Goal: Information Seeking & Learning: Check status

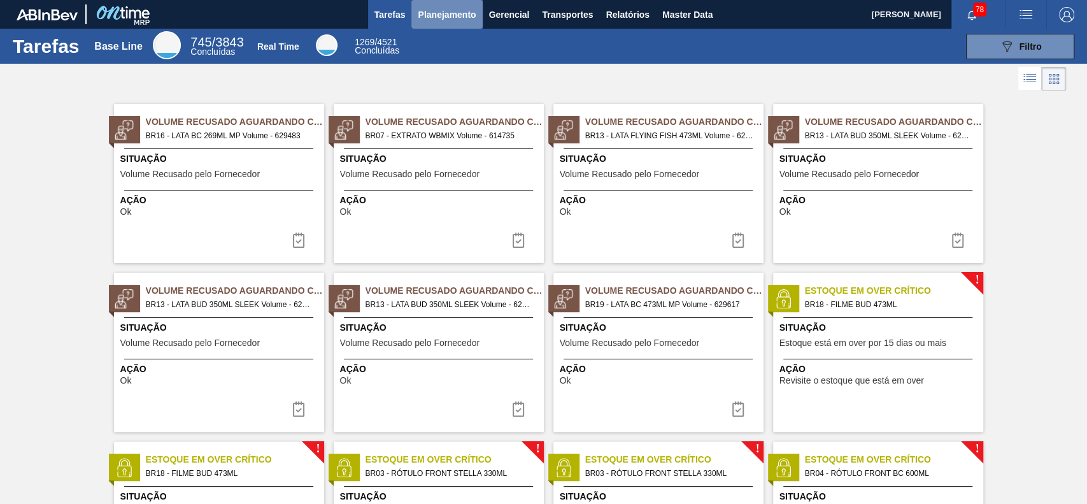
click at [426, 13] on span "Planejamento" at bounding box center [447, 14] width 58 height 15
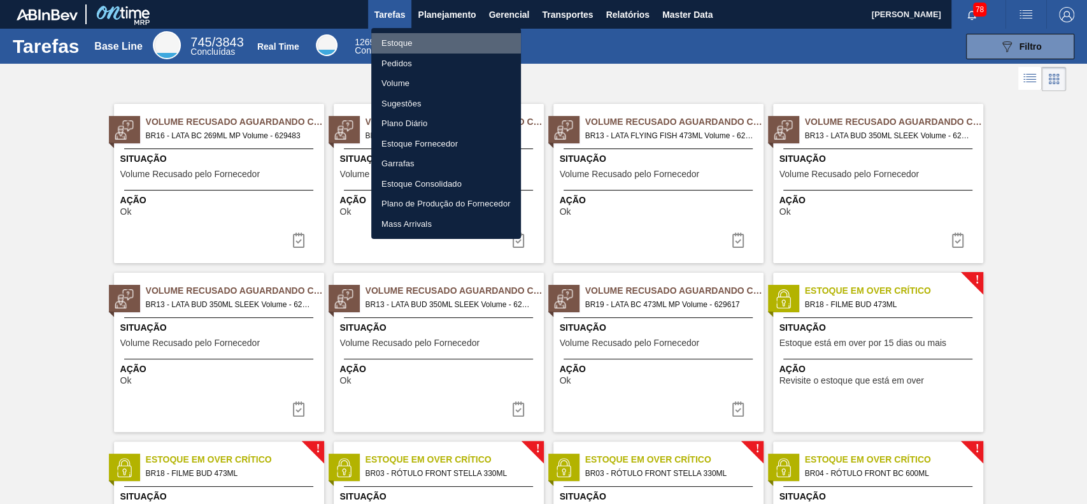
click at [431, 41] on li "Estoque" at bounding box center [446, 43] width 150 height 20
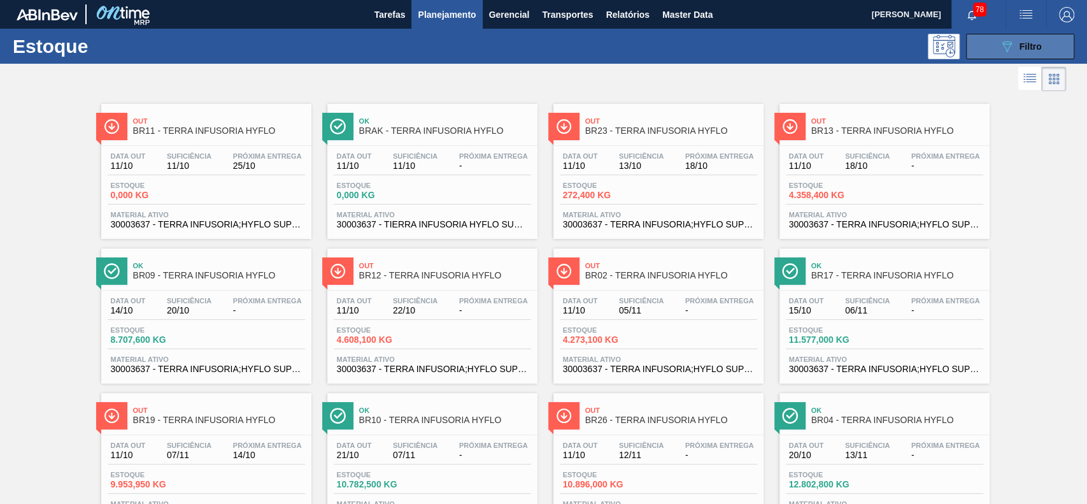
click at [1008, 47] on icon "089F7B8B-B2A5-4AFE-B5C0-19BA573D28AC" at bounding box center [1006, 46] width 15 height 15
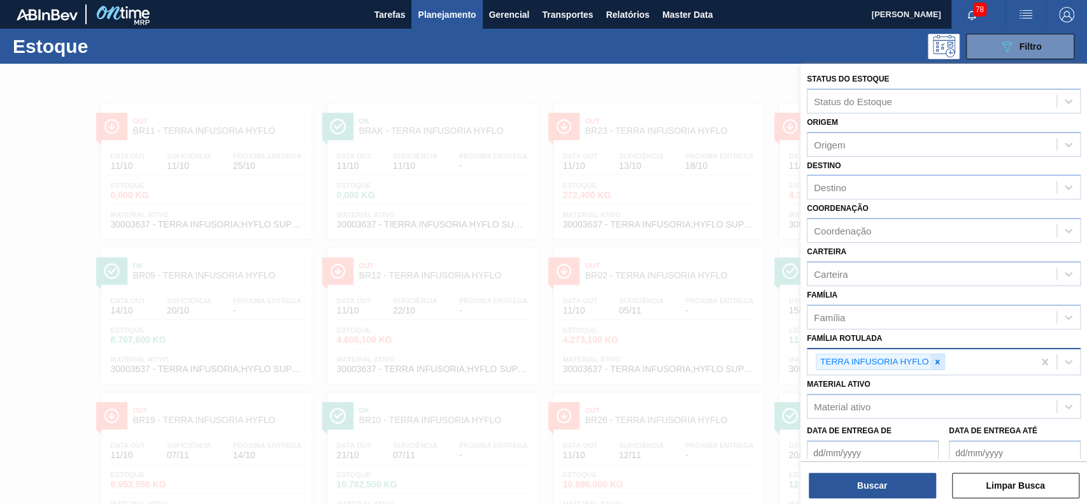
click at [942, 358] on div at bounding box center [937, 362] width 14 height 16
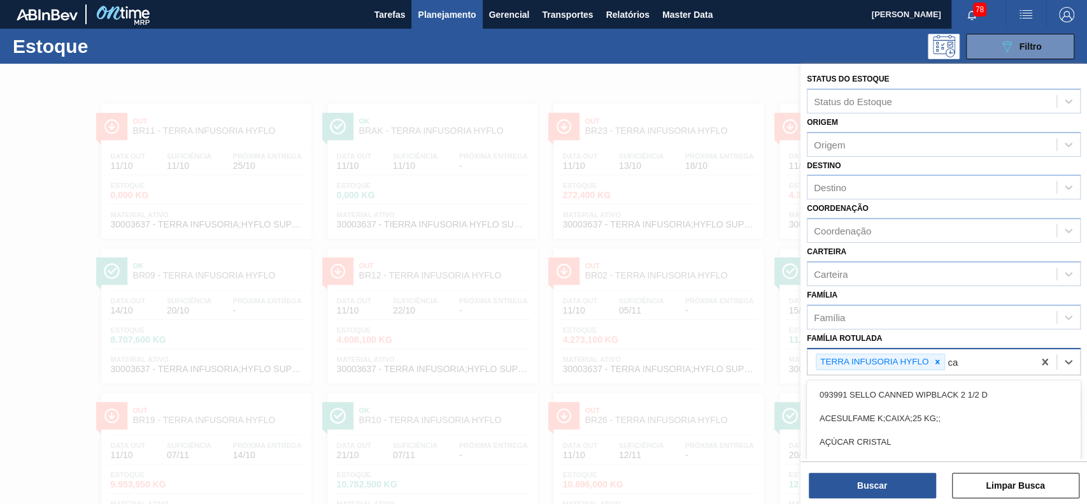
type Rotulada "c"
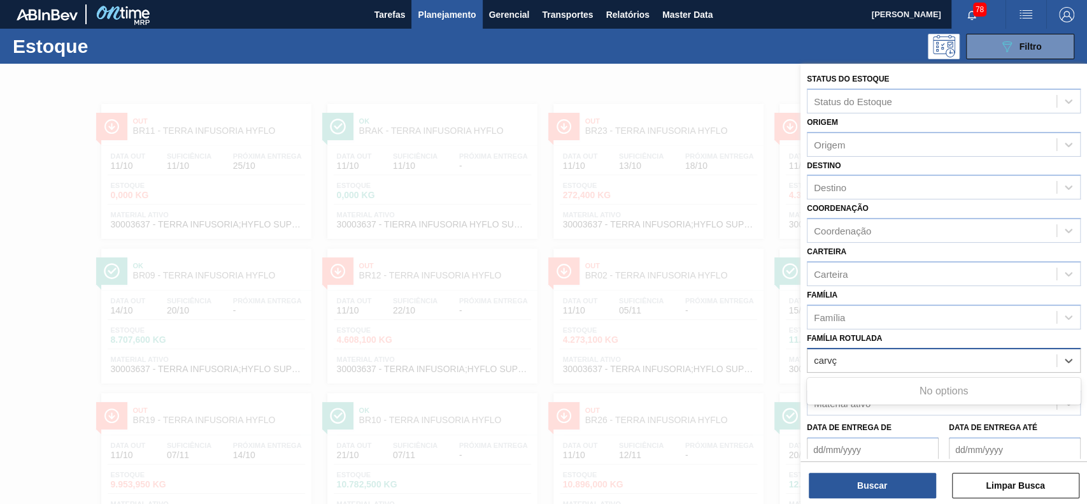
type Rotulada "carv"
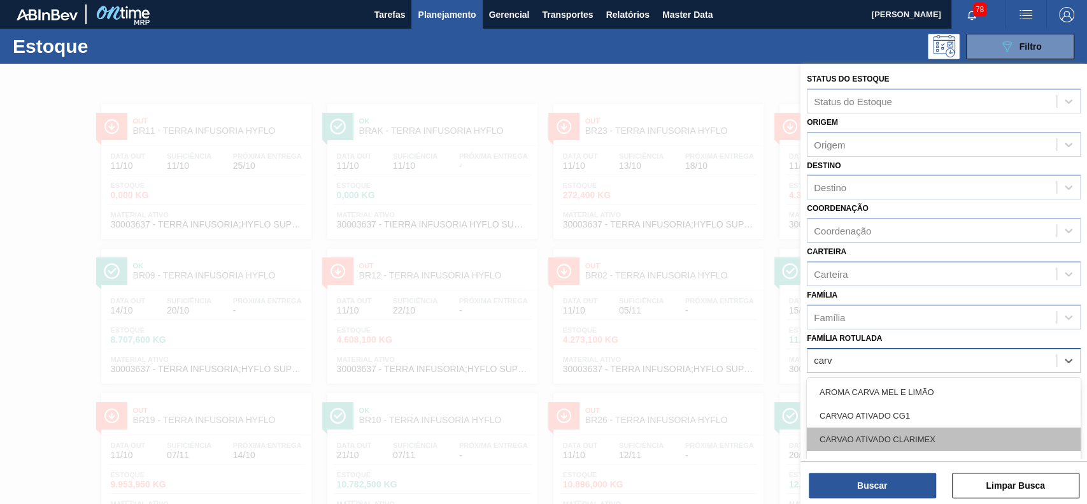
click at [910, 430] on div "CARVAO ATIVADO CLARIMEX" at bounding box center [944, 439] width 274 height 24
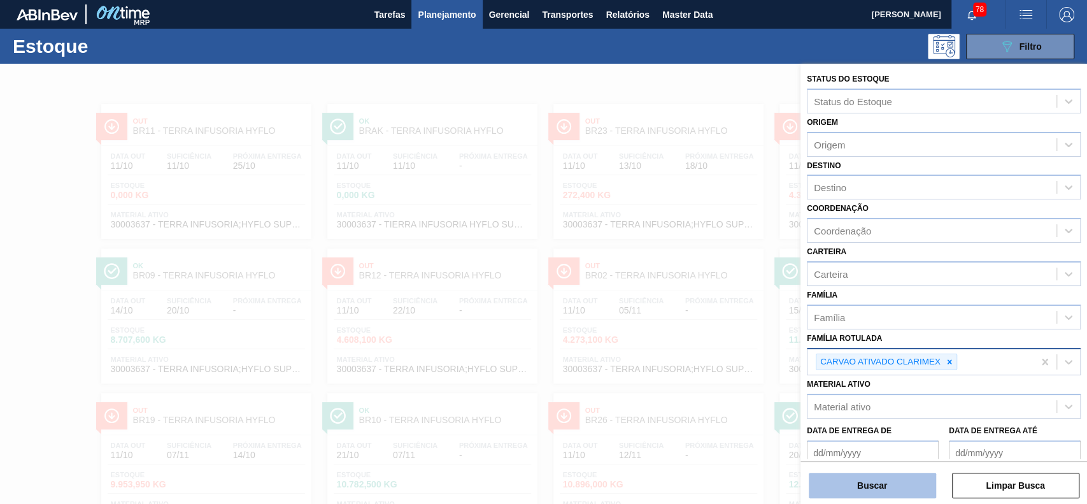
click at [870, 483] on button "Buscar" at bounding box center [872, 484] width 127 height 25
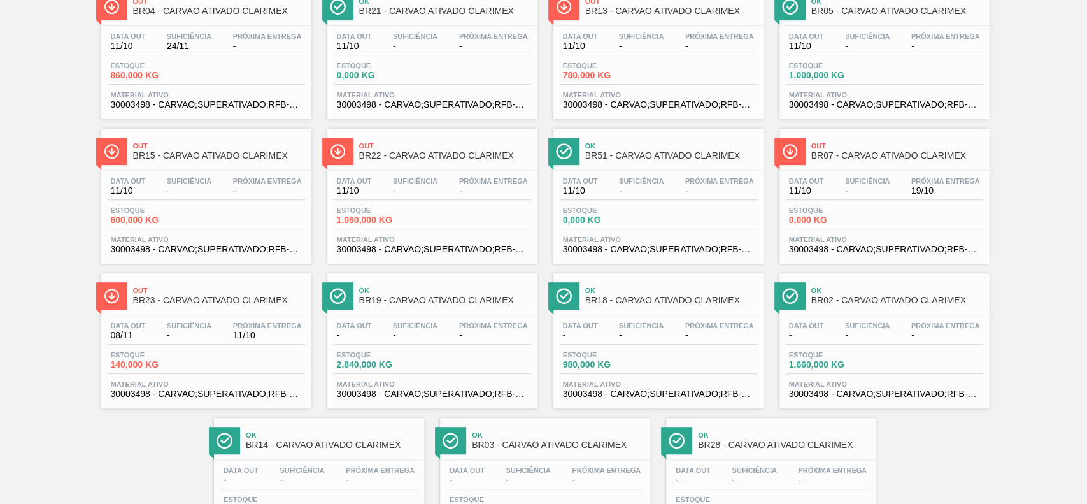
scroll to position [263, 0]
